Goal: Task Accomplishment & Management: Use online tool/utility

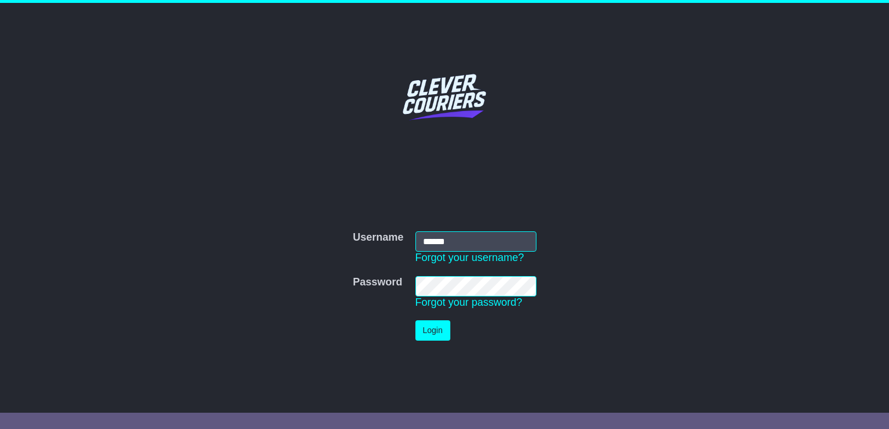
type input "******"
click at [605, 230] on form "Username Username ****** Forgot your username? Password Password Forgot your pa…" at bounding box center [444, 286] width 581 height 121
click at [436, 336] on button "Login" at bounding box center [432, 331] width 35 height 20
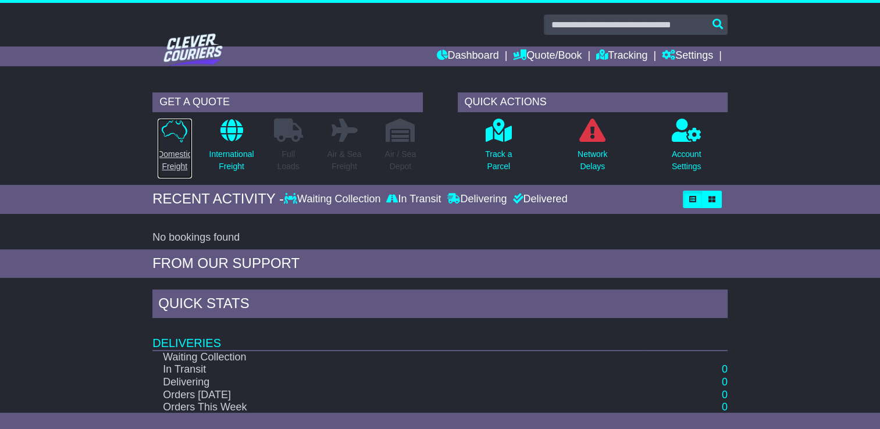
click at [175, 131] on icon at bounding box center [175, 131] width 26 height 24
